Goal: Task Accomplishment & Management: Manage account settings

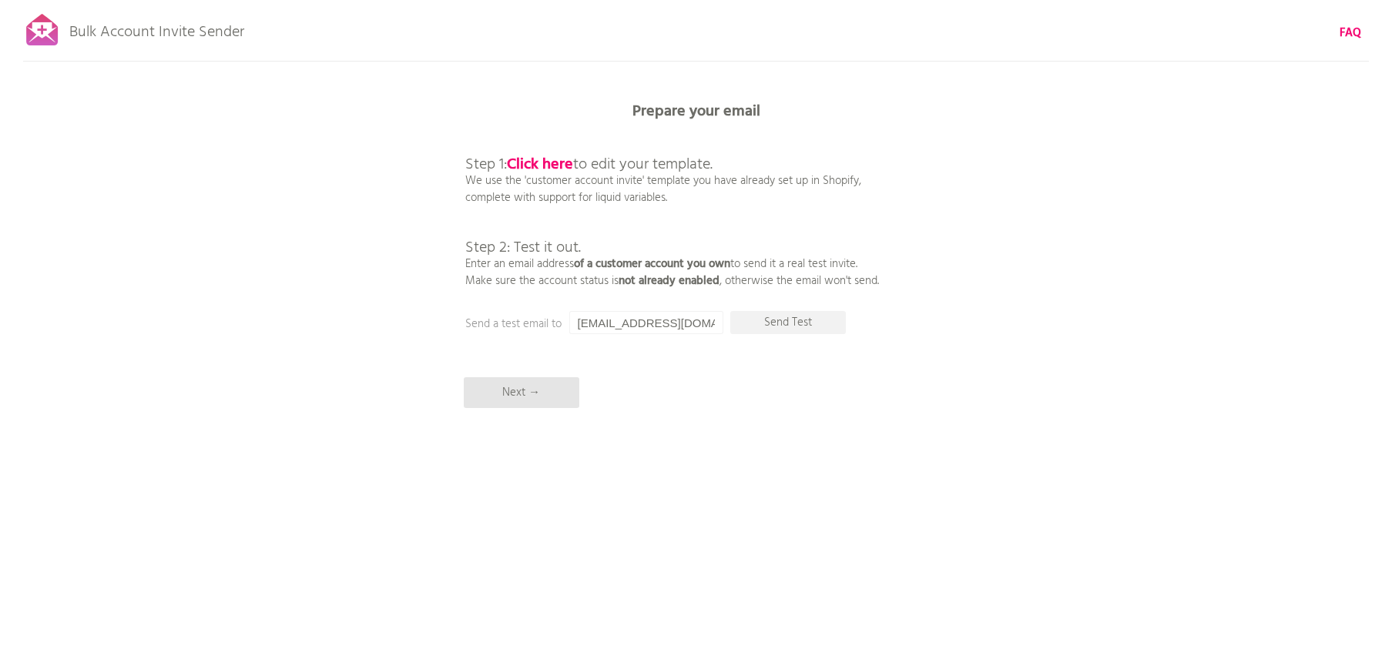
click at [1033, 290] on div "Bulk Account Invite Sender FAQ Synced all customers! Pause sending (This can ta…" at bounding box center [696, 269] width 1392 height 539
click at [693, 323] on input "[EMAIL_ADDRESS][DOMAIN_NAME]" at bounding box center [646, 322] width 154 height 23
click at [668, 325] on input "[EMAIL_ADDRESS][DOMAIN_NAME]" at bounding box center [646, 322] width 154 height 23
click at [541, 159] on b "Click here" at bounding box center [540, 164] width 66 height 25
click at [529, 393] on p "Next →" at bounding box center [522, 392] width 116 height 31
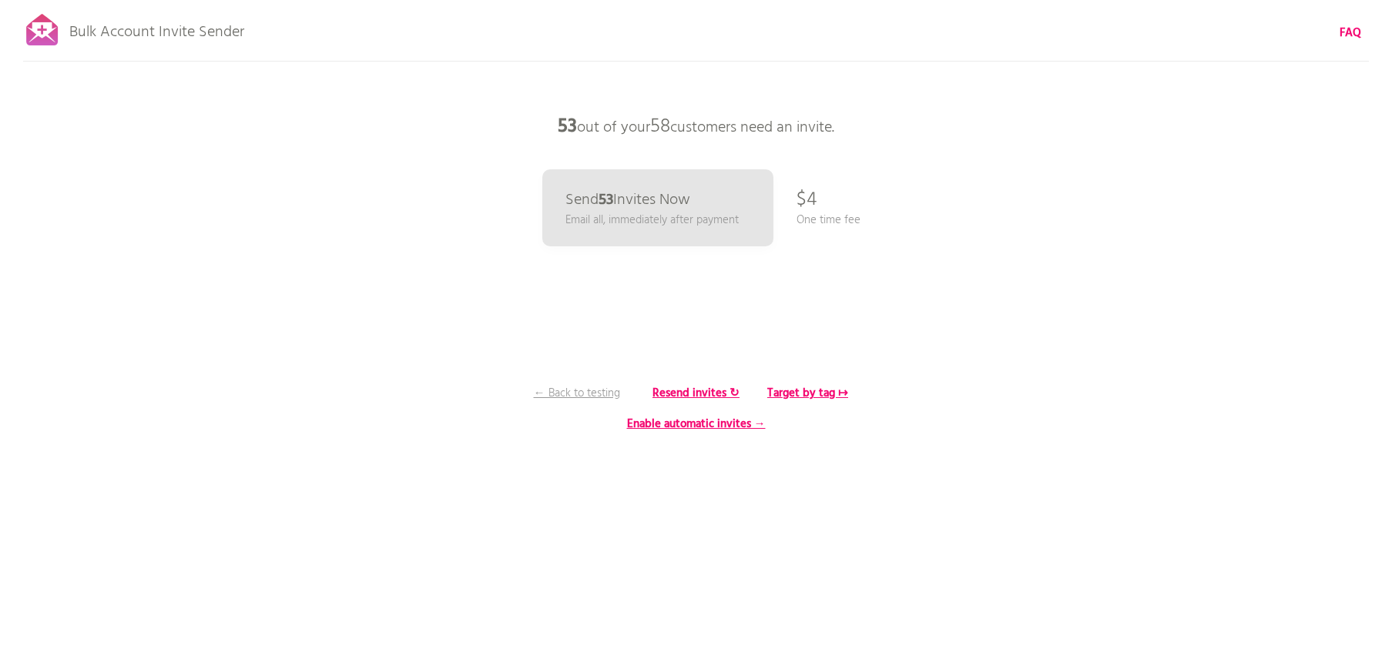
click at [819, 206] on div "Bulk Account Invite Sender FAQ Synced all customers! Pause sending (This can ta…" at bounding box center [696, 269] width 1392 height 539
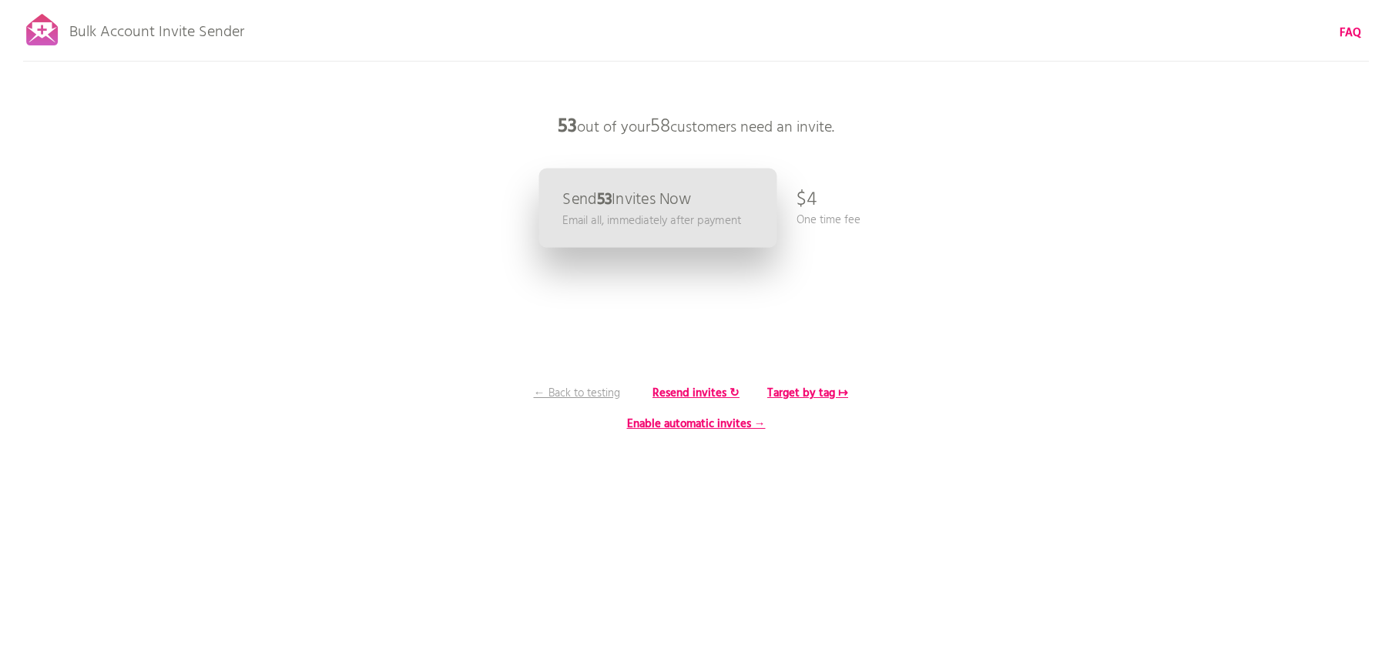
click at [625, 195] on p "Send 53 Invites Now" at bounding box center [626, 200] width 129 height 16
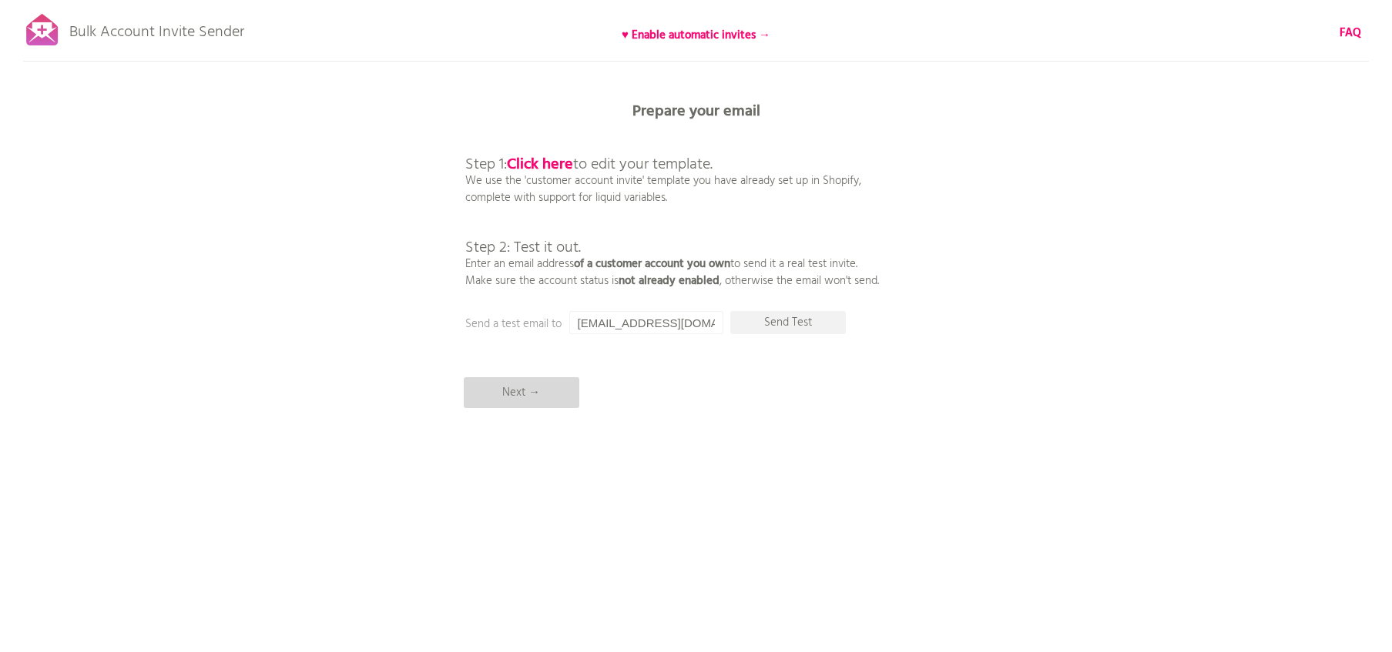
click at [539, 394] on p "Next →" at bounding box center [522, 392] width 116 height 31
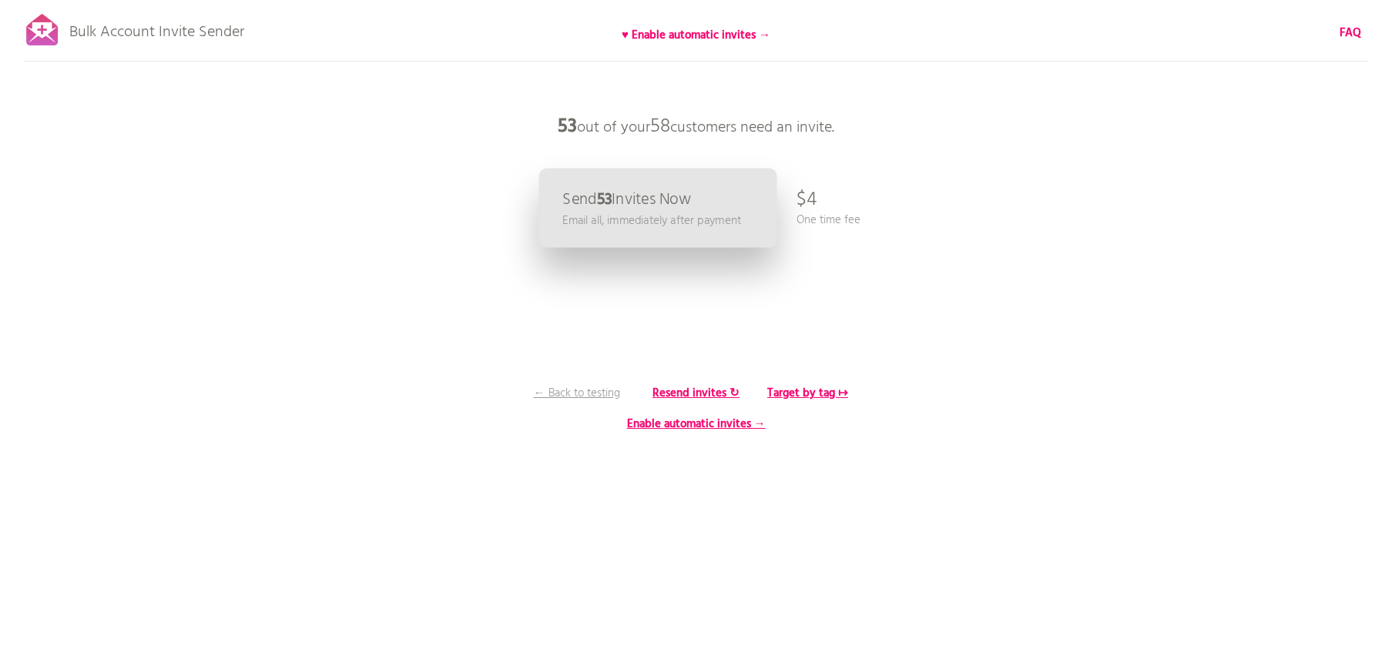
click at [668, 200] on p "Send 53 Invites Now" at bounding box center [626, 200] width 129 height 16
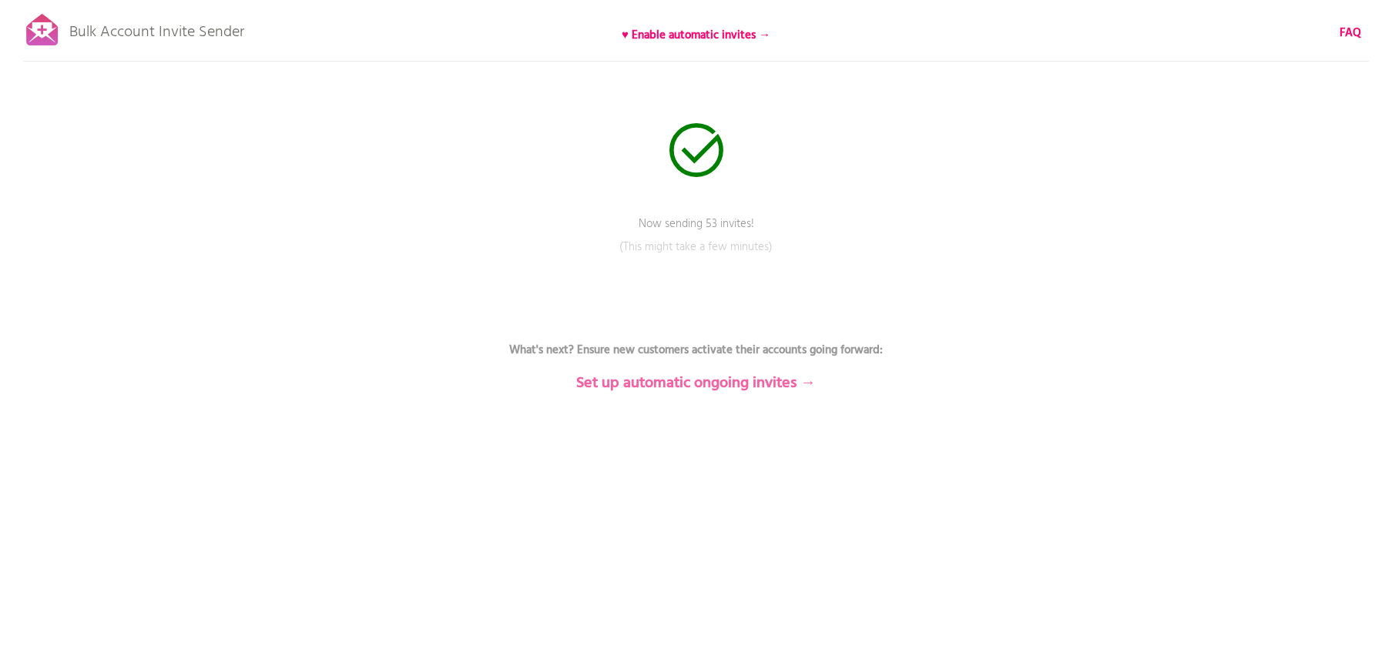
click at [678, 382] on b "Set up automatic ongoing invites →" at bounding box center [696, 383] width 240 height 25
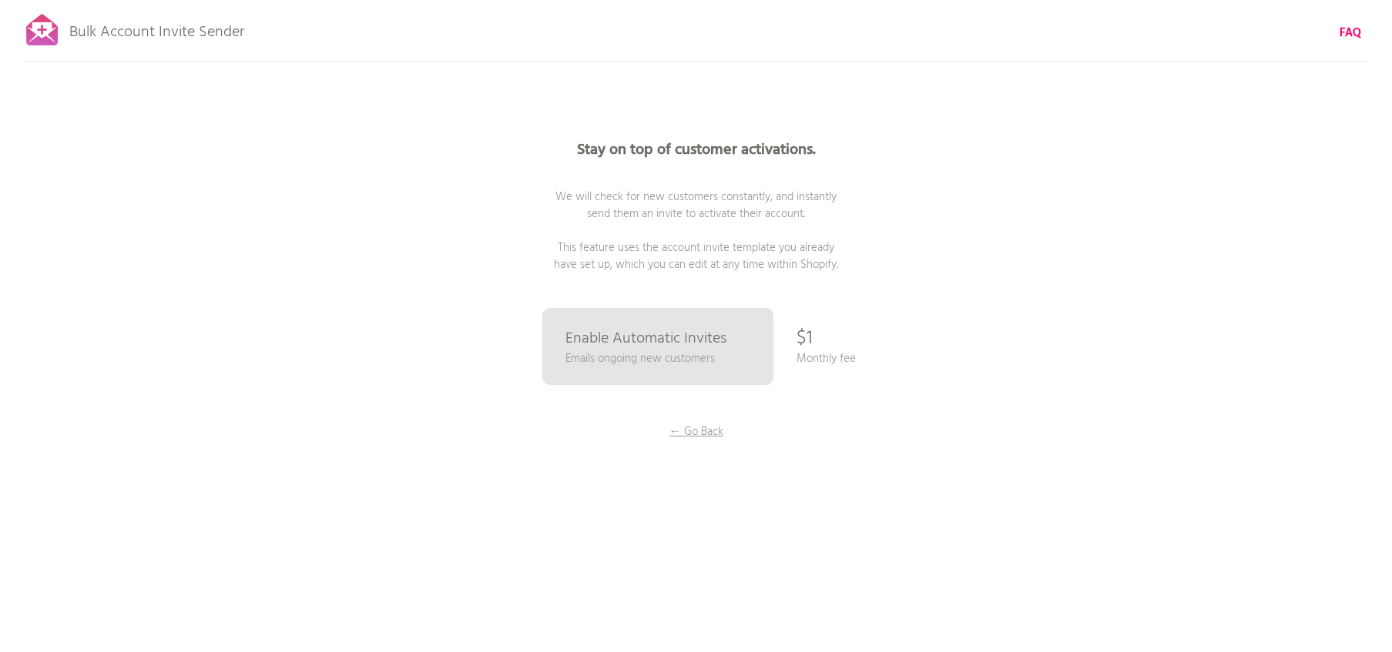
drag, startPoint x: 826, startPoint y: 337, endPoint x: 773, endPoint y: 335, distance: 52.4
click at [773, 335] on div "Stay on top of customer activations. We will check for new customers constantly…" at bounding box center [696, 308] width 770 height 616
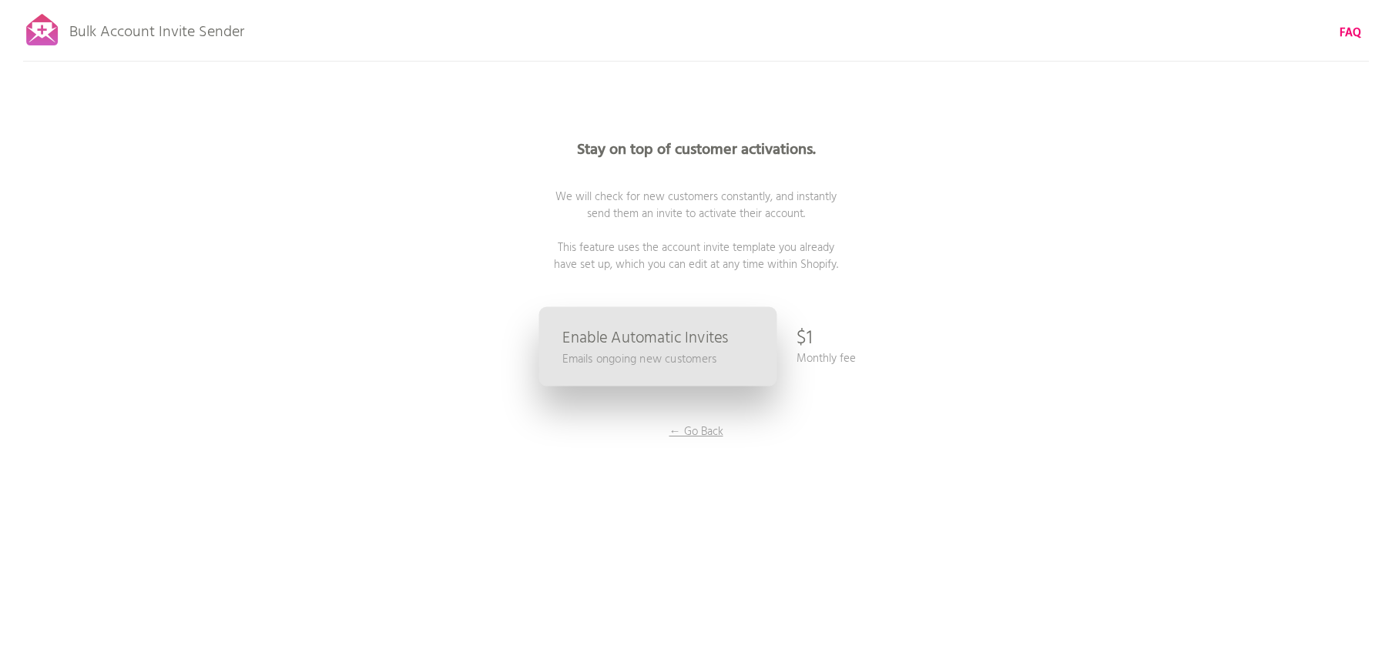
click at [621, 333] on p "Enable Automatic Invites" at bounding box center [645, 338] width 166 height 16
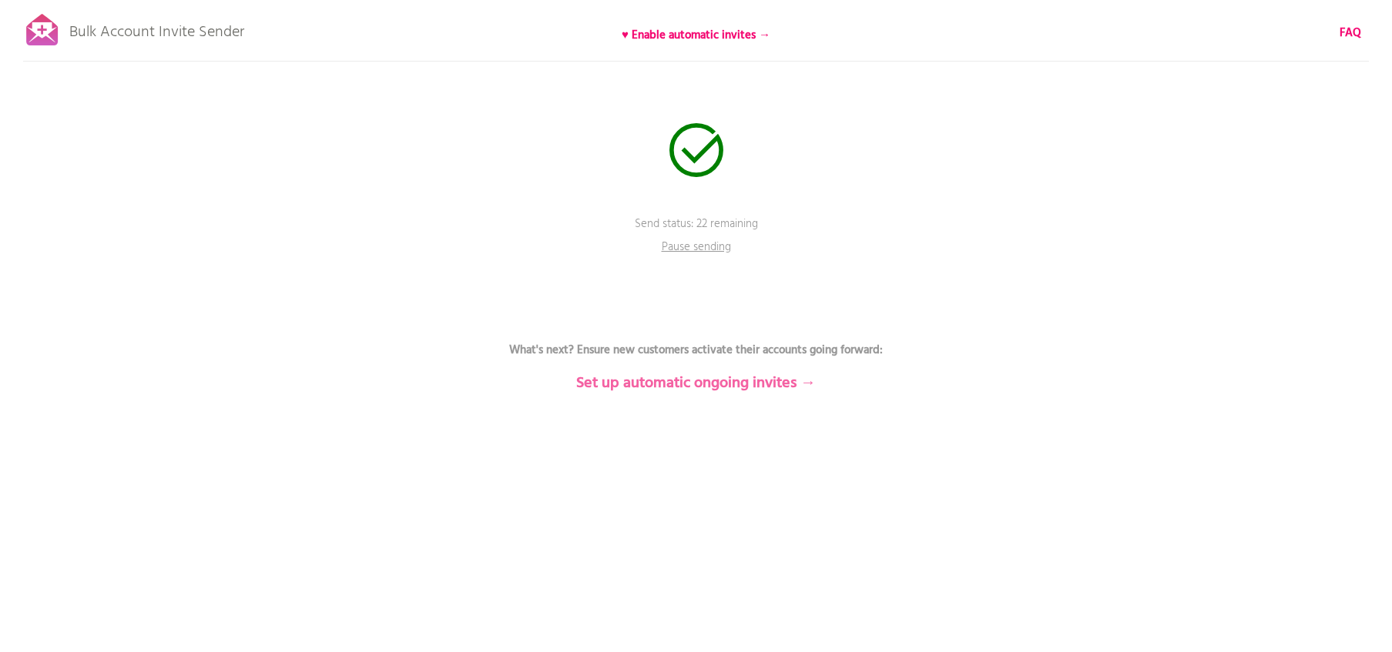
click at [707, 381] on b "Set up automatic ongoing invites →" at bounding box center [696, 383] width 240 height 25
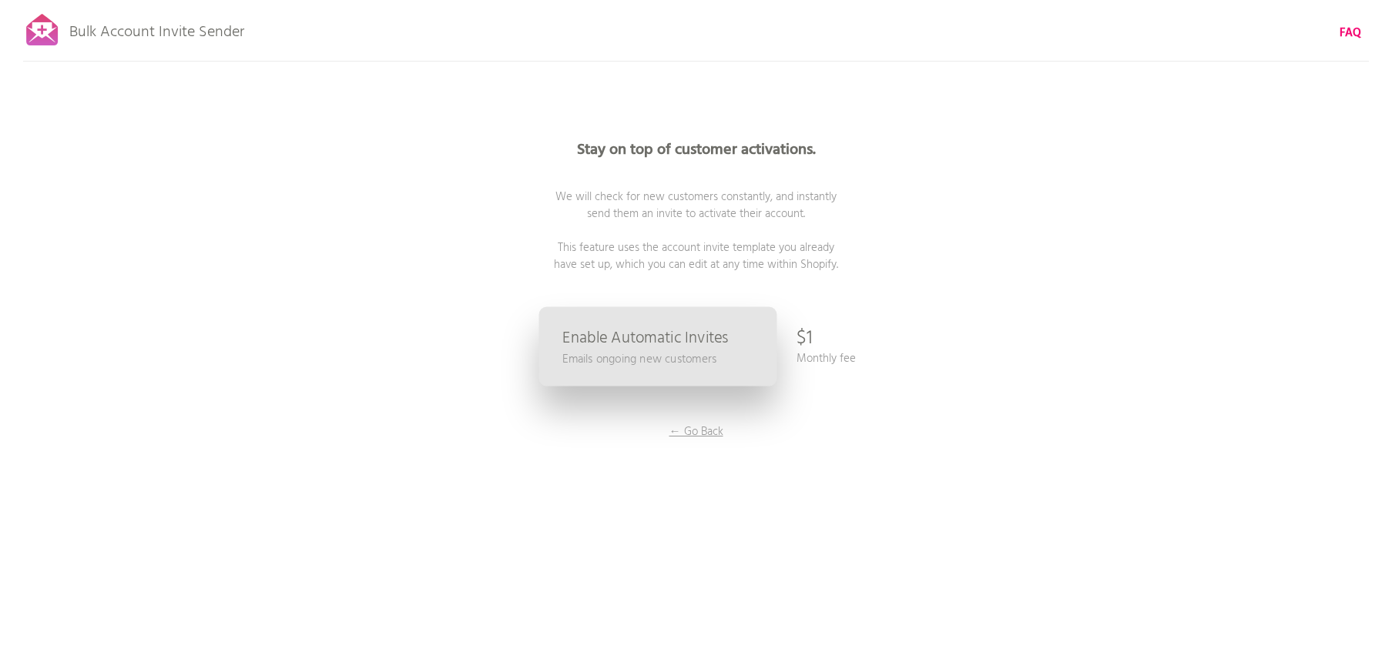
click at [704, 350] on p "Emails ongoing new customers" at bounding box center [639, 359] width 154 height 18
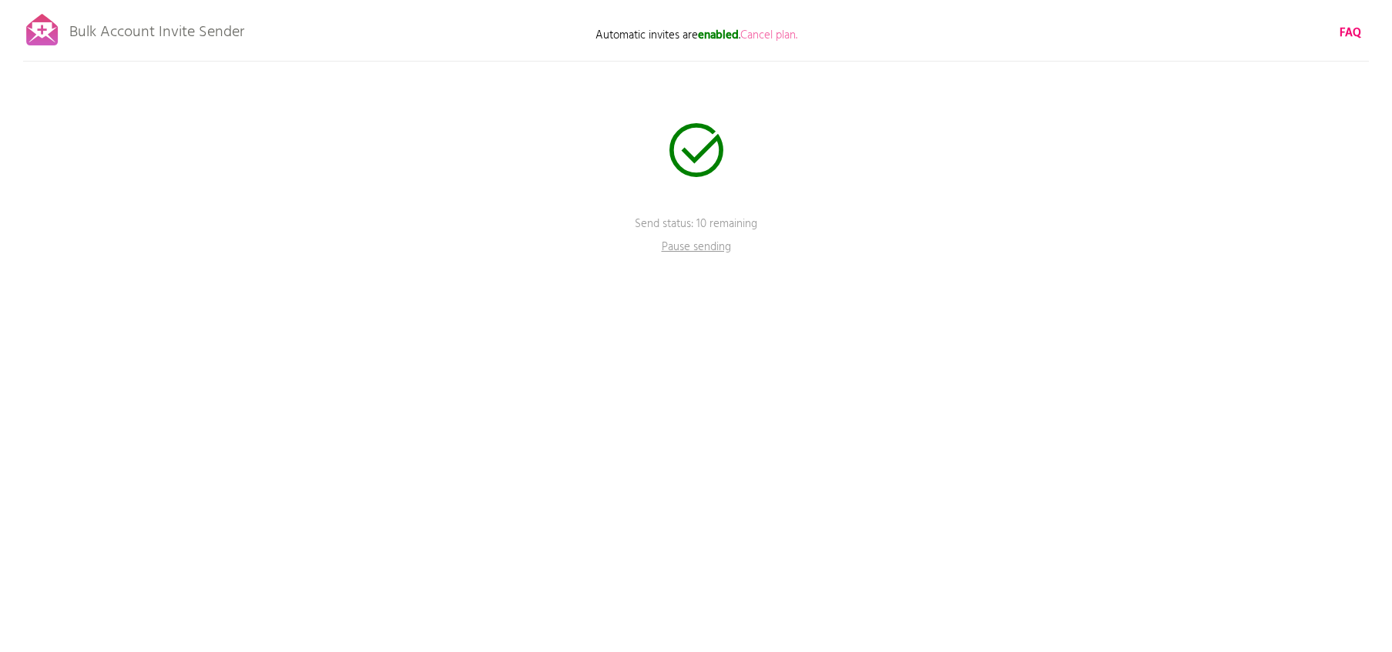
click at [765, 34] on span "Cancel plan." at bounding box center [768, 35] width 57 height 18
click at [753, 32] on span "Click again to confirm!" at bounding box center [768, 35] width 106 height 18
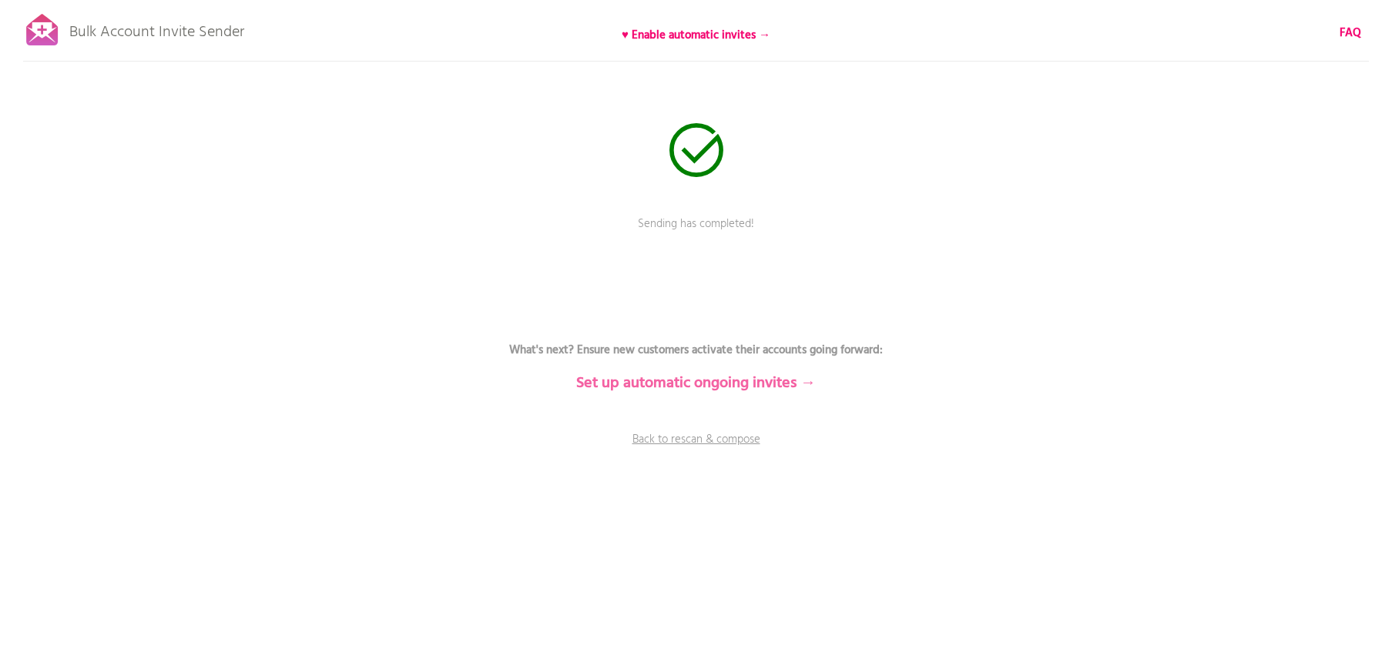
click at [735, 386] on b "Set up automatic ongoing invites →" at bounding box center [696, 383] width 240 height 25
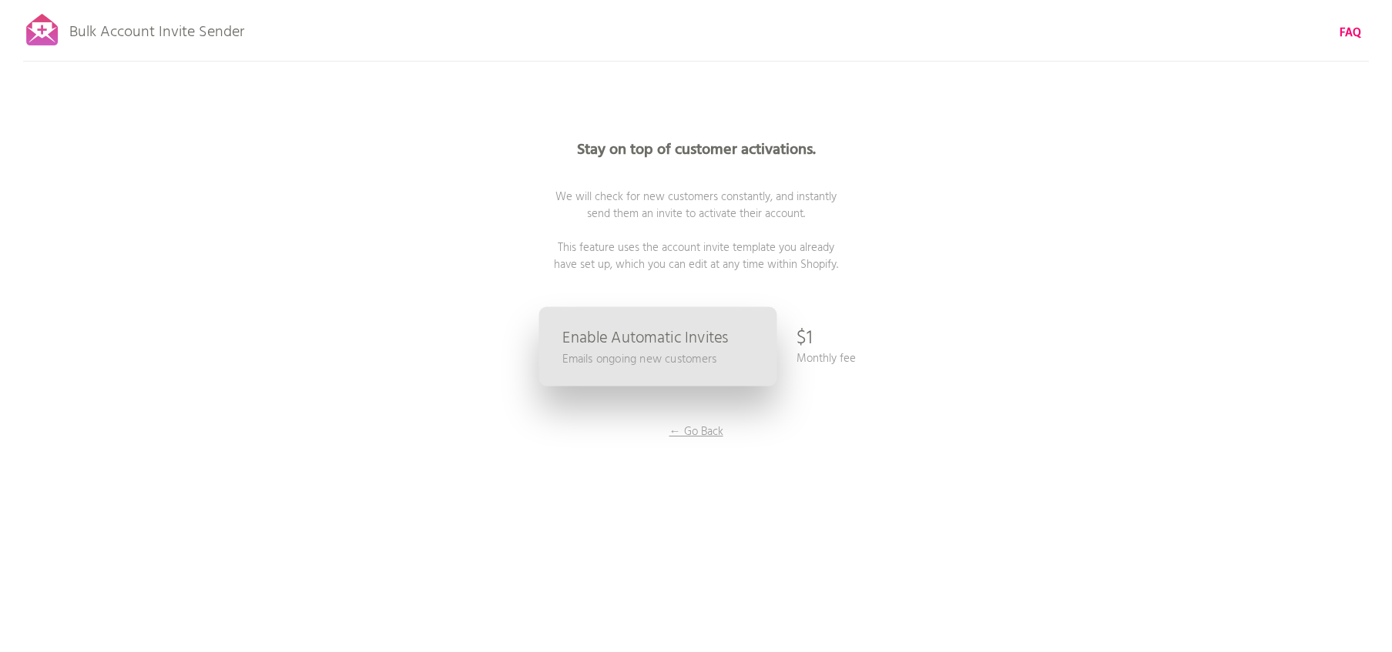
click at [634, 357] on p "Emails ongoing new customers" at bounding box center [639, 359] width 154 height 18
